Goal: Task Accomplishment & Management: Use online tool/utility

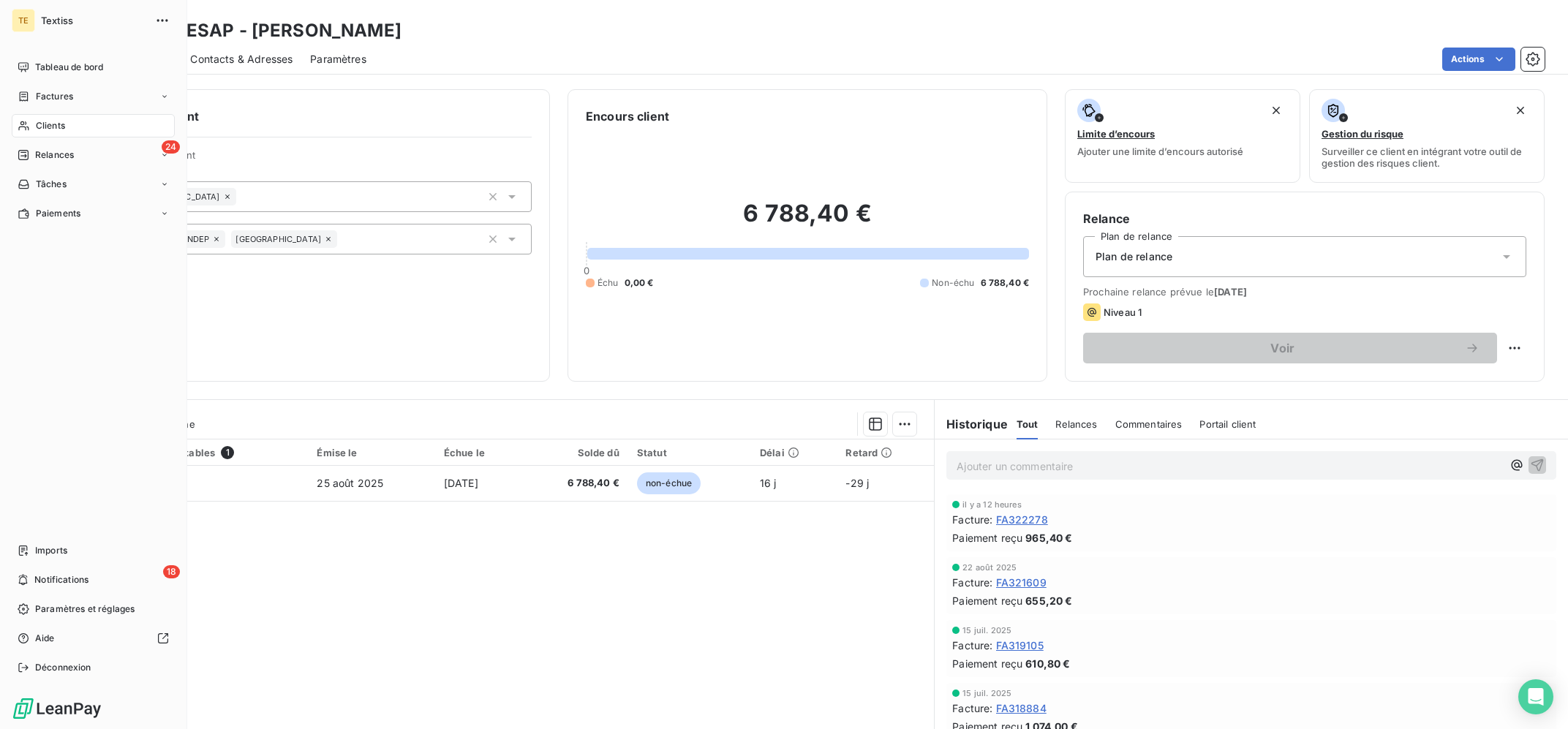
click at [44, 130] on span "Clients" at bounding box center [50, 126] width 29 height 13
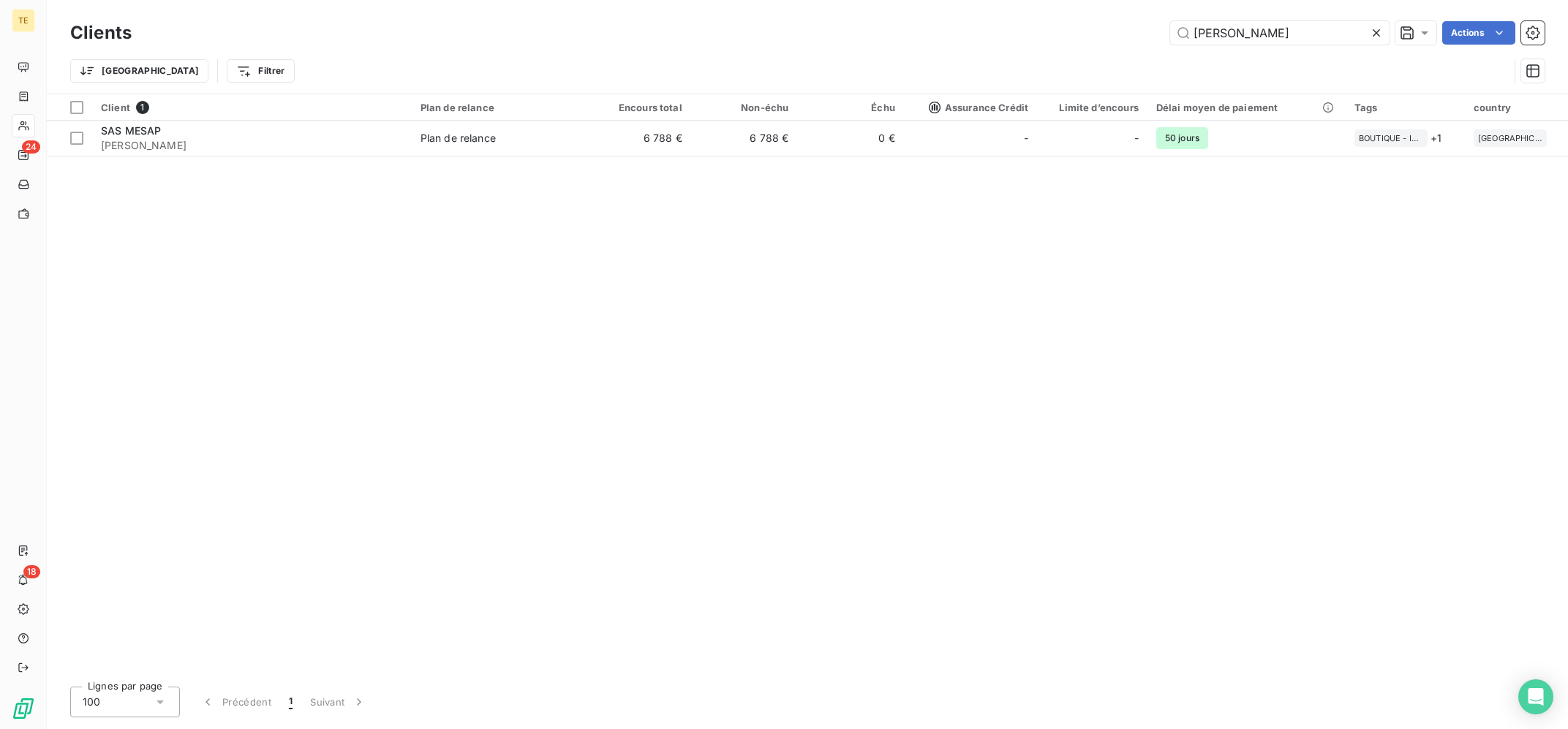
drag, startPoint x: 1276, startPoint y: 29, endPoint x: 1045, endPoint y: 8, distance: 232.0
click at [1170, 21] on input "[PERSON_NAME]" at bounding box center [1279, 33] width 219 height 23
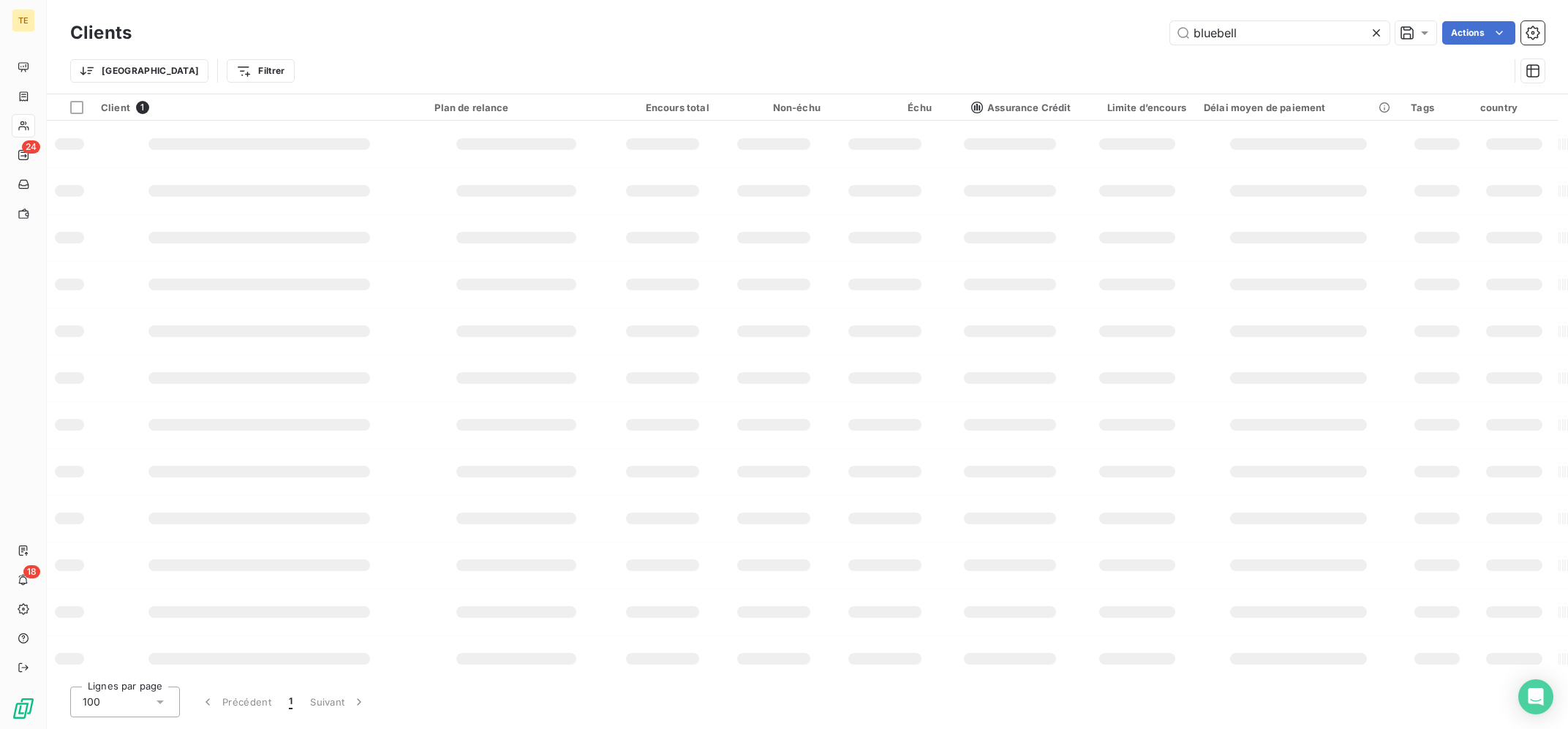
type input "bluebell"
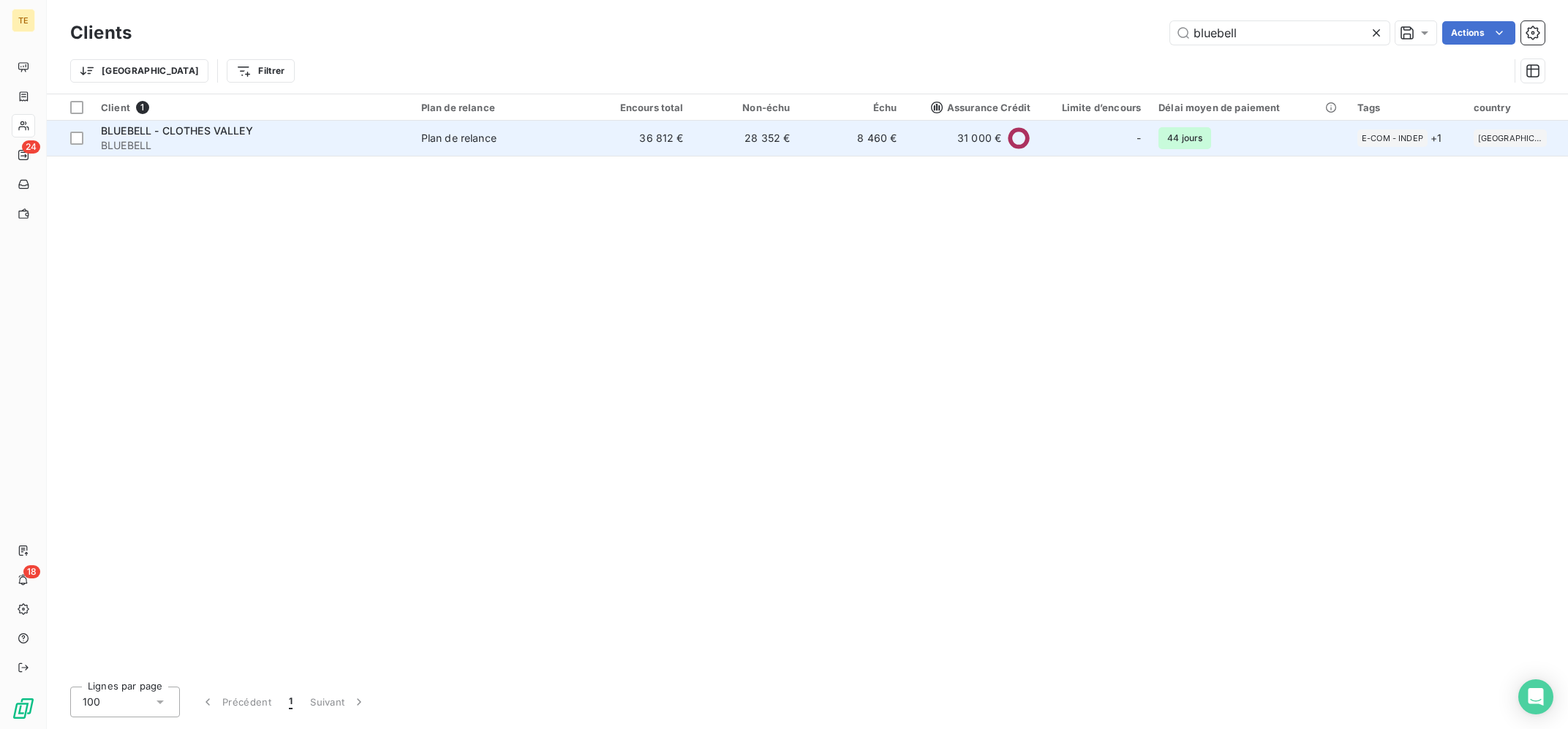
click at [216, 140] on span "BLUEBELL" at bounding box center [252, 145] width 303 height 14
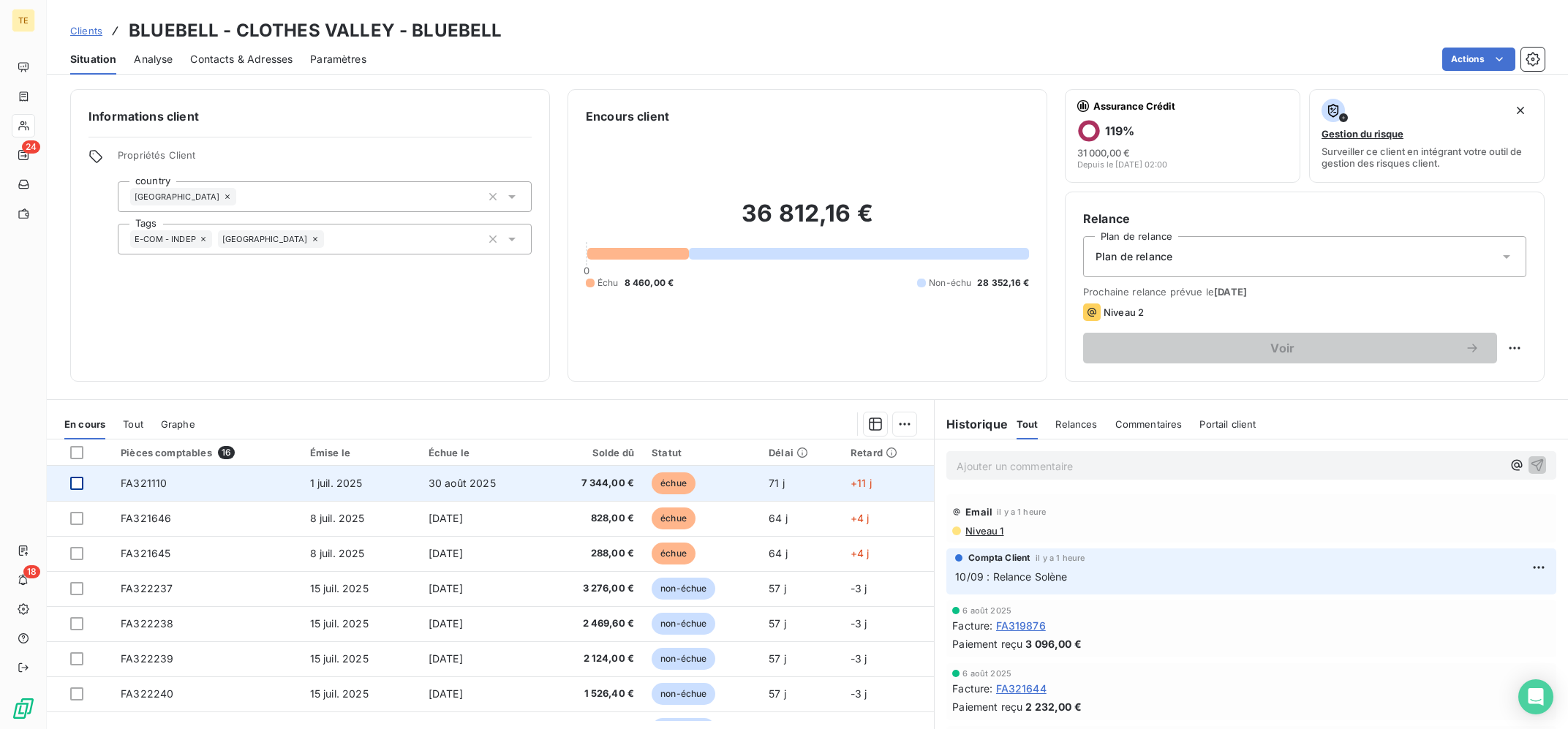
click at [72, 483] on div at bounding box center [77, 483] width 13 height 13
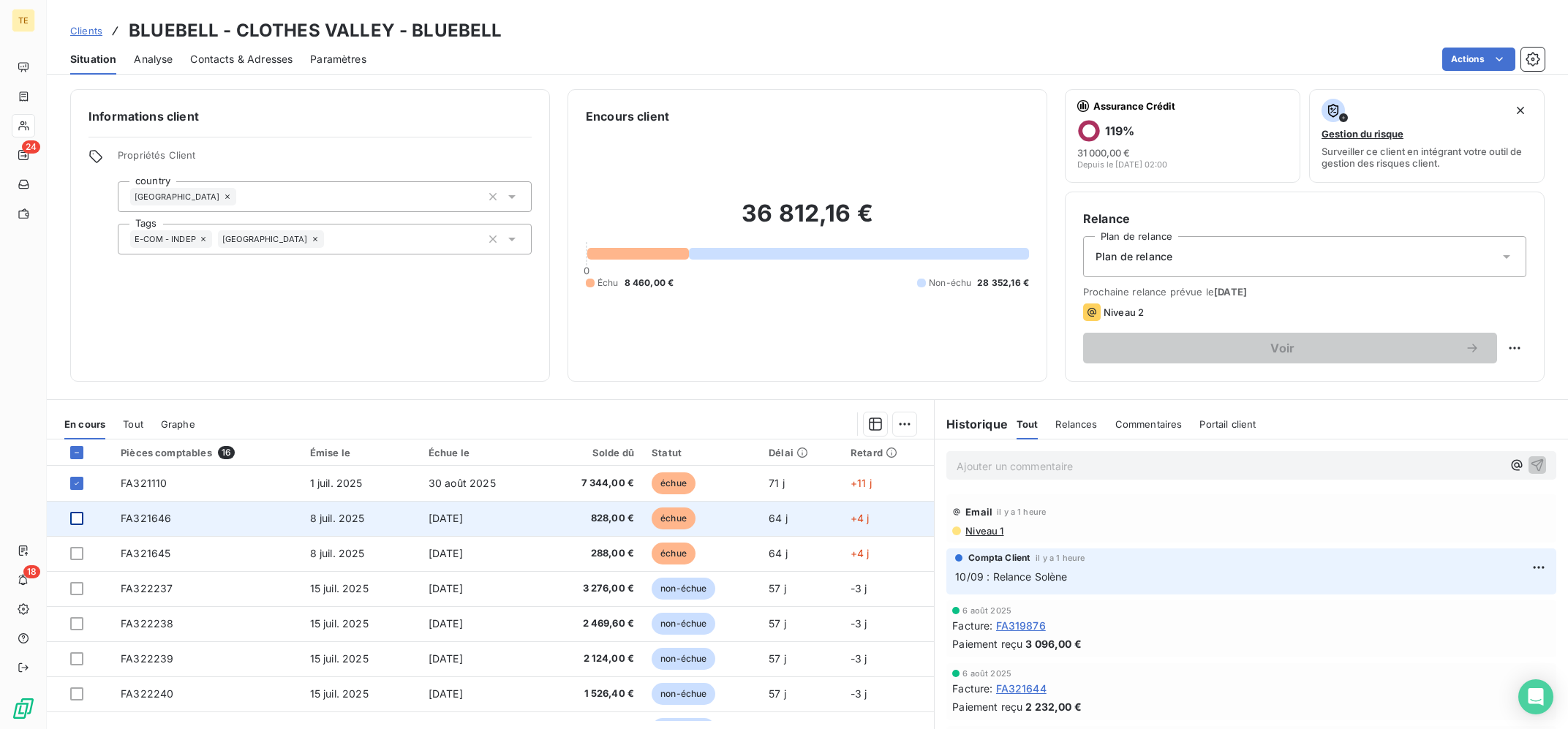
click at [76, 523] on div at bounding box center [77, 518] width 13 height 13
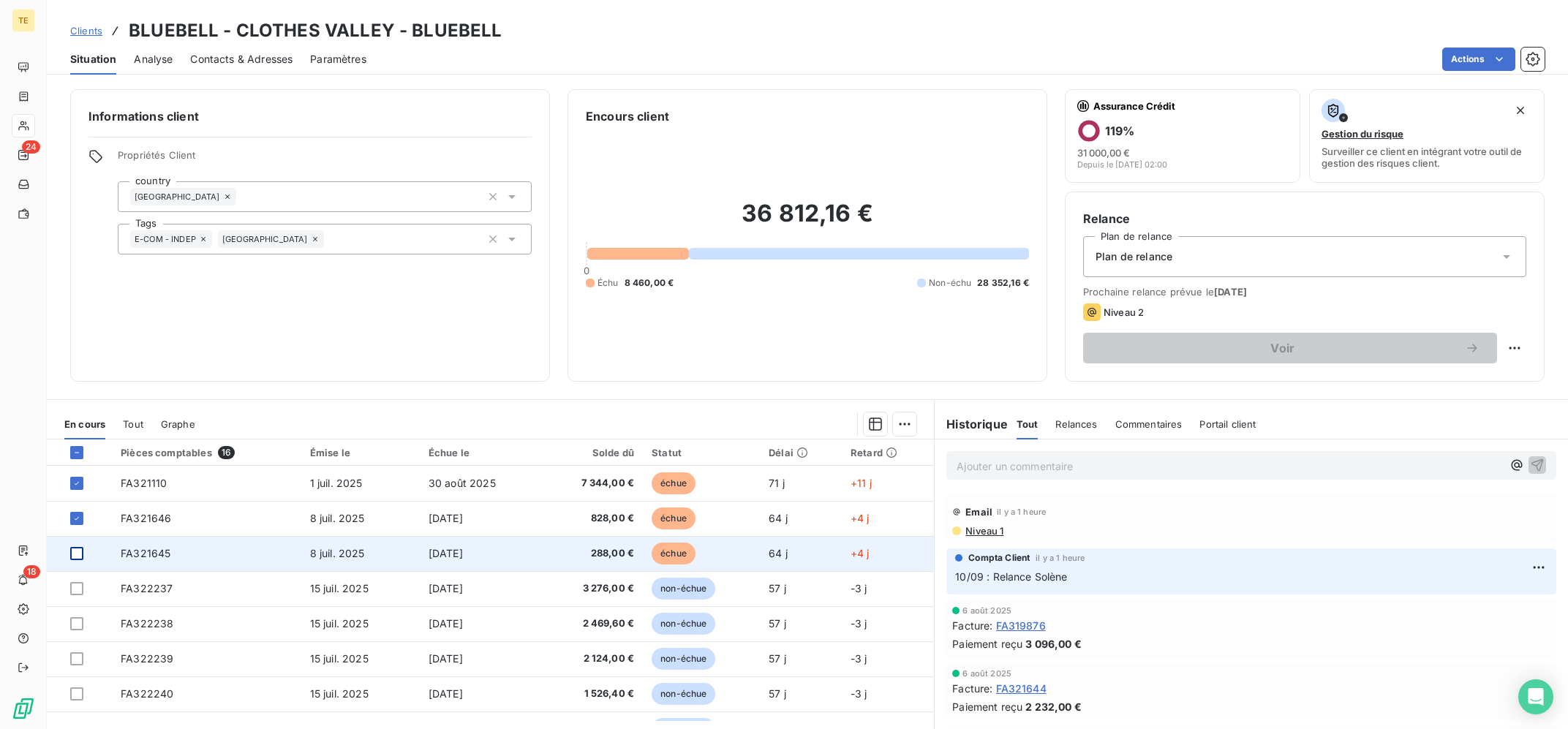
click at [76, 559] on div at bounding box center [77, 554] width 13 height 13
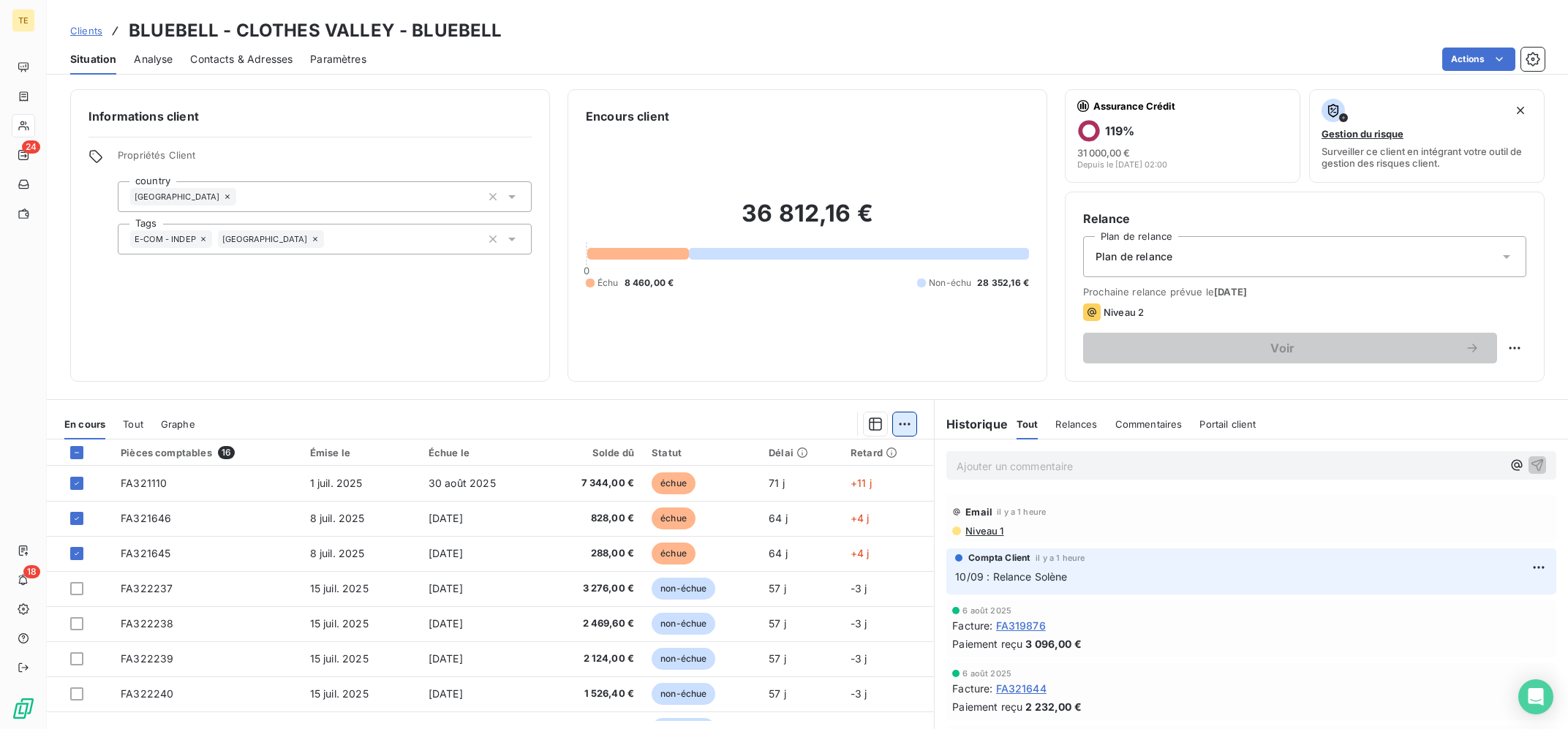
click at [902, 419] on html "TE 24 18 Clients BLUEBELL - CLOTHES VALLEY - BLUEBELL Situation Analyse Contact…" at bounding box center [784, 364] width 1568 height 729
click at [840, 486] on div "Ajouter une promesse de paiement (3 factures)" at bounding box center [776, 482] width 265 height 23
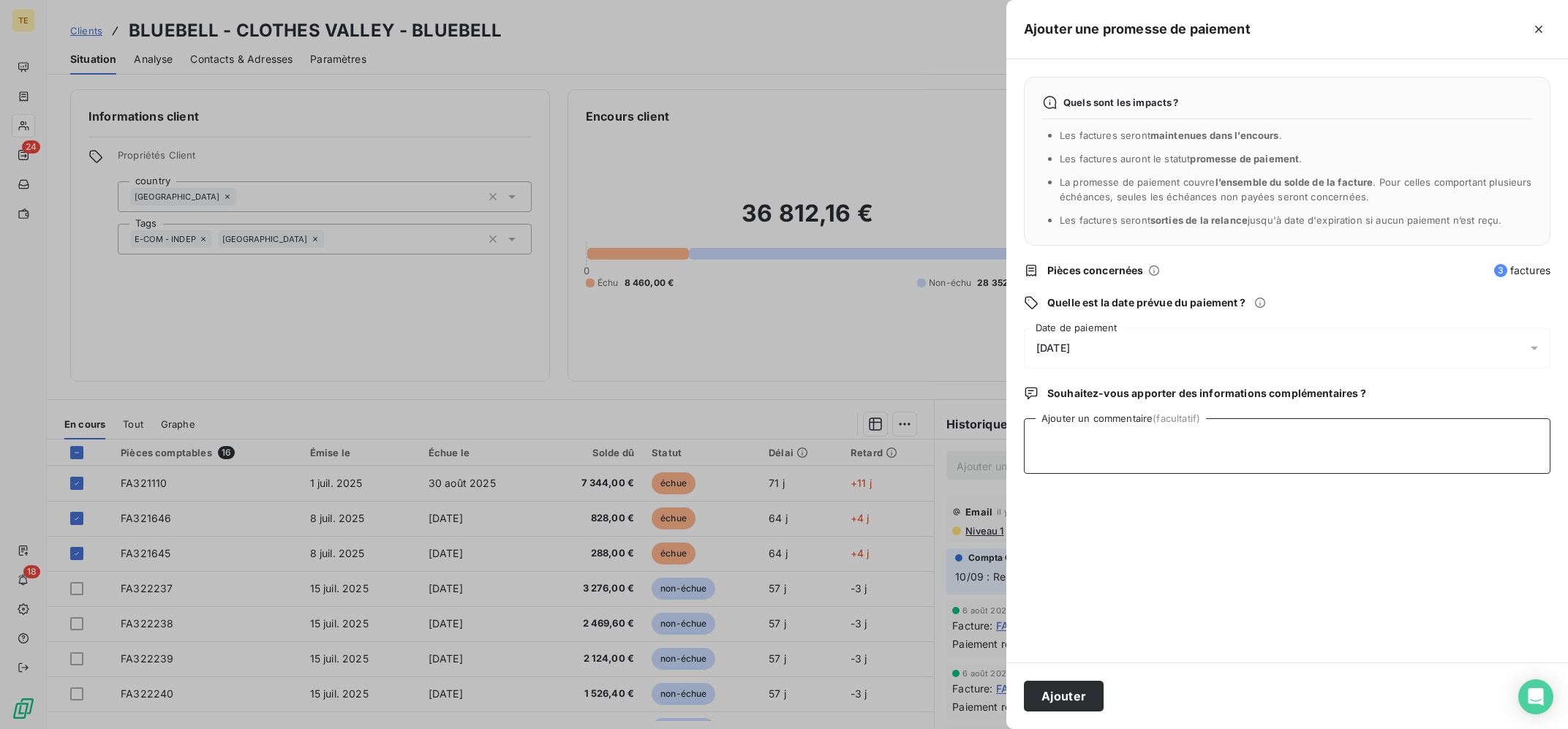
click at [1204, 452] on textarea "Ajouter un commentaire (facultatif)" at bounding box center [1287, 445] width 526 height 55
type textarea "10/09 : Avis de virements reçus ce jour"
click at [1096, 697] on button "Ajouter" at bounding box center [1064, 695] width 80 height 31
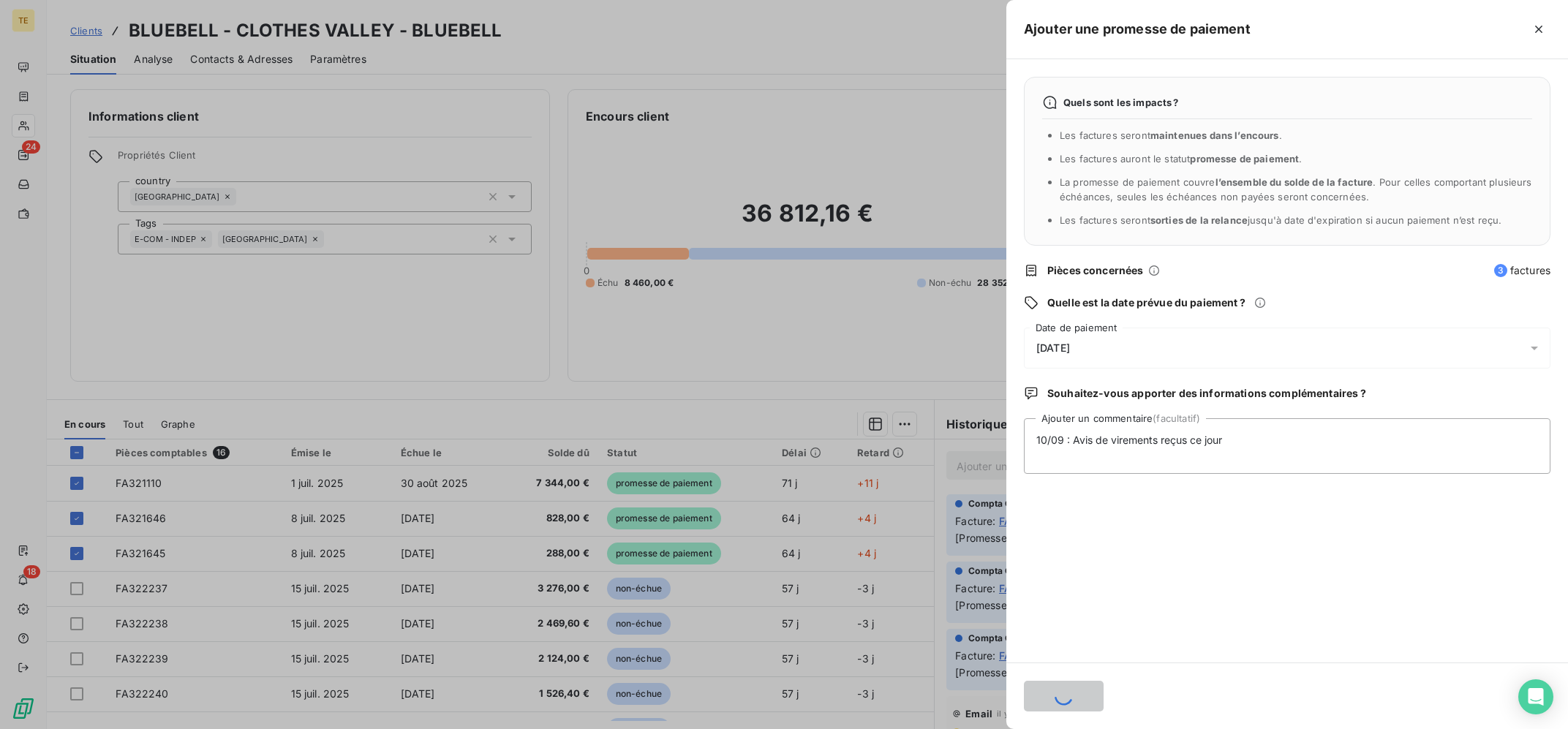
click at [870, 319] on div at bounding box center [784, 364] width 1568 height 729
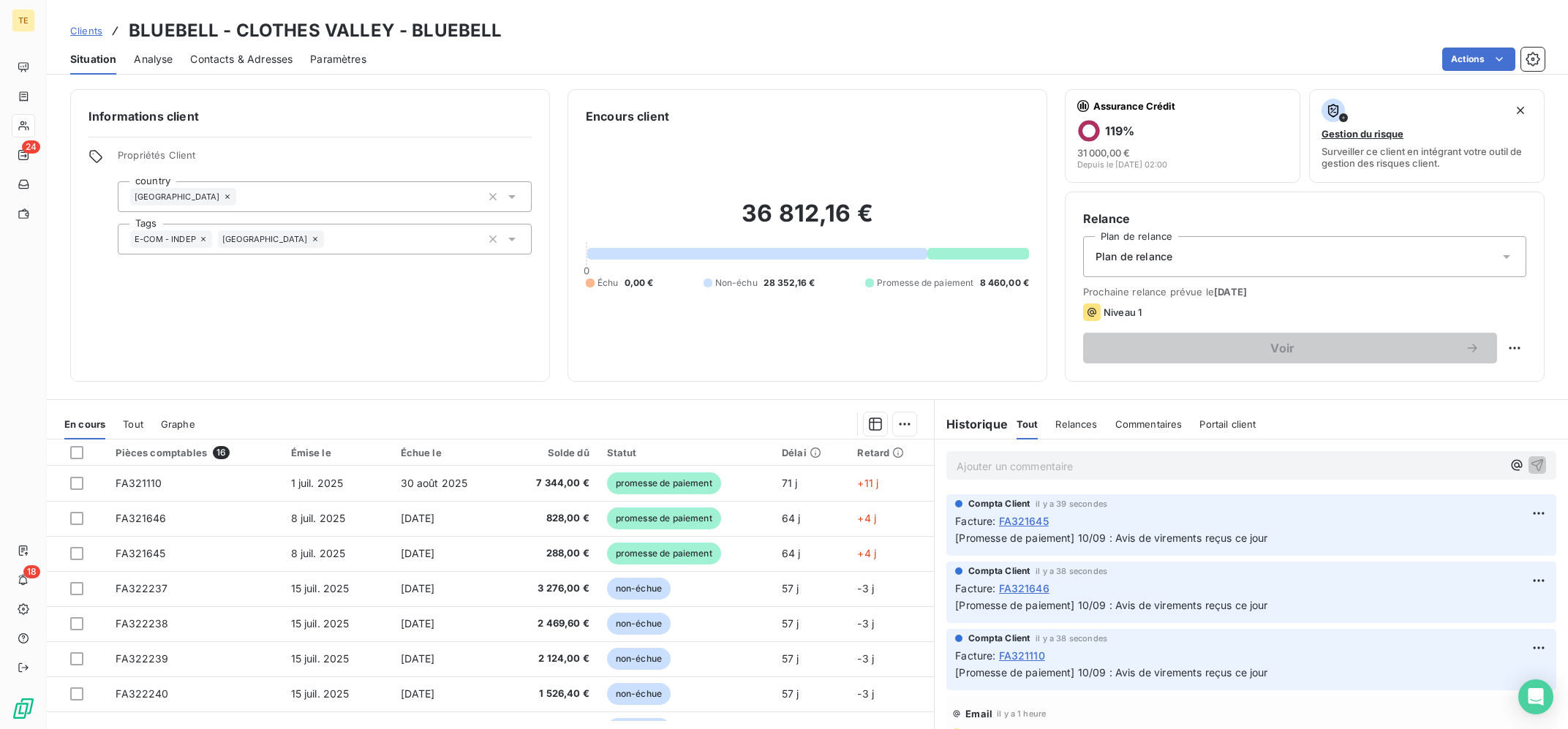
click at [1152, 464] on p "Ajouter un commentaire ﻿" at bounding box center [1230, 466] width 546 height 18
